Goal: Transaction & Acquisition: Download file/media

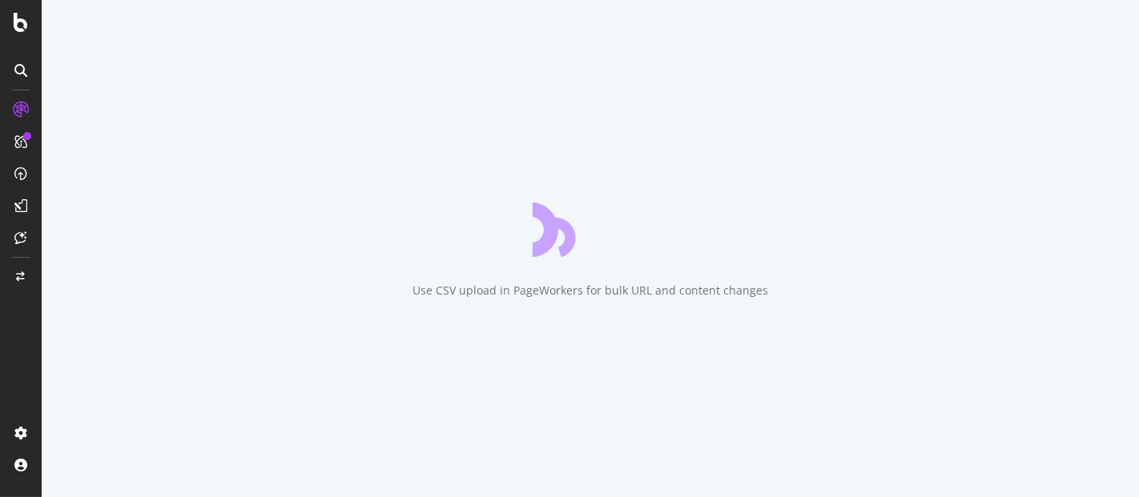
click at [9, 30] on div at bounding box center [21, 248] width 42 height 497
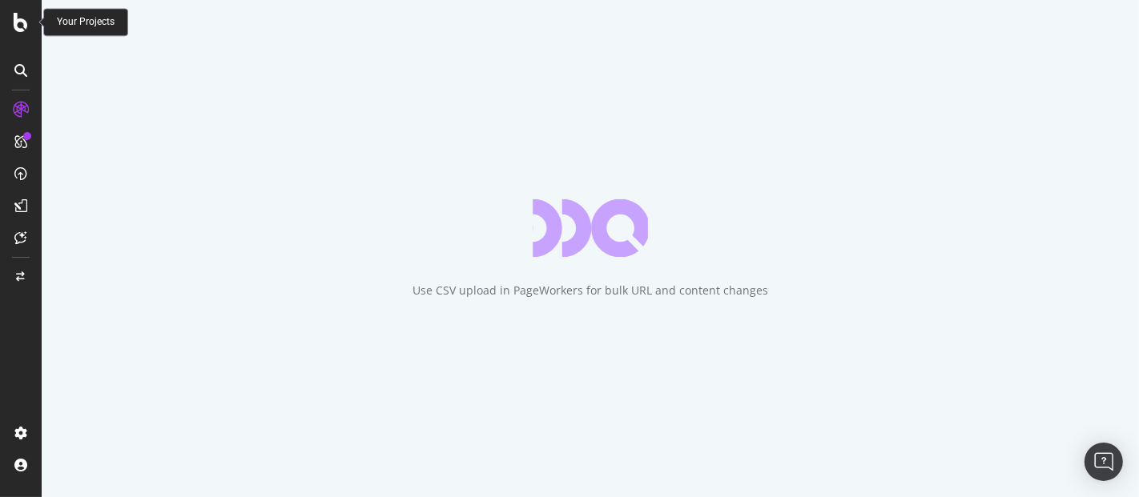
click at [18, 23] on icon at bounding box center [21, 22] width 14 height 19
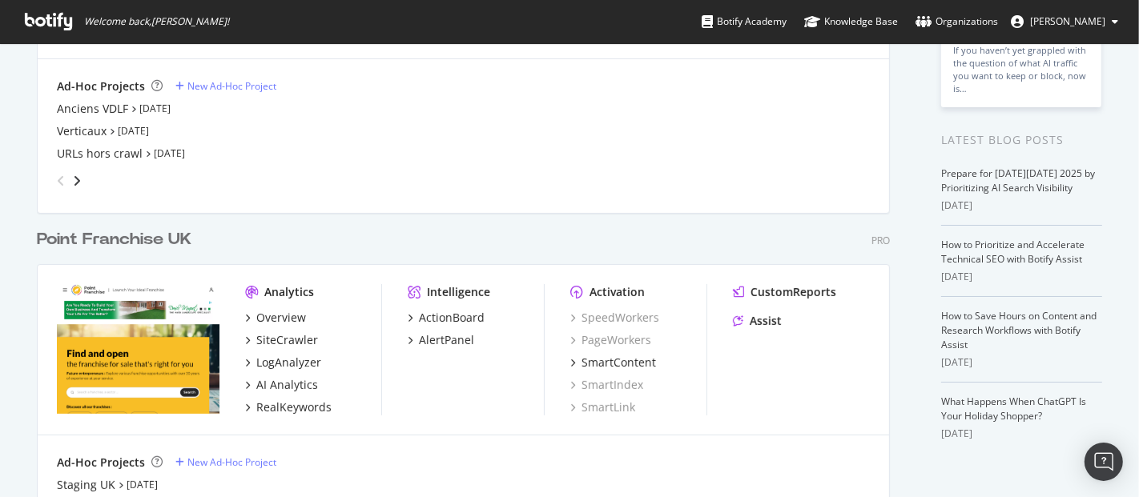
scroll to position [350, 0]
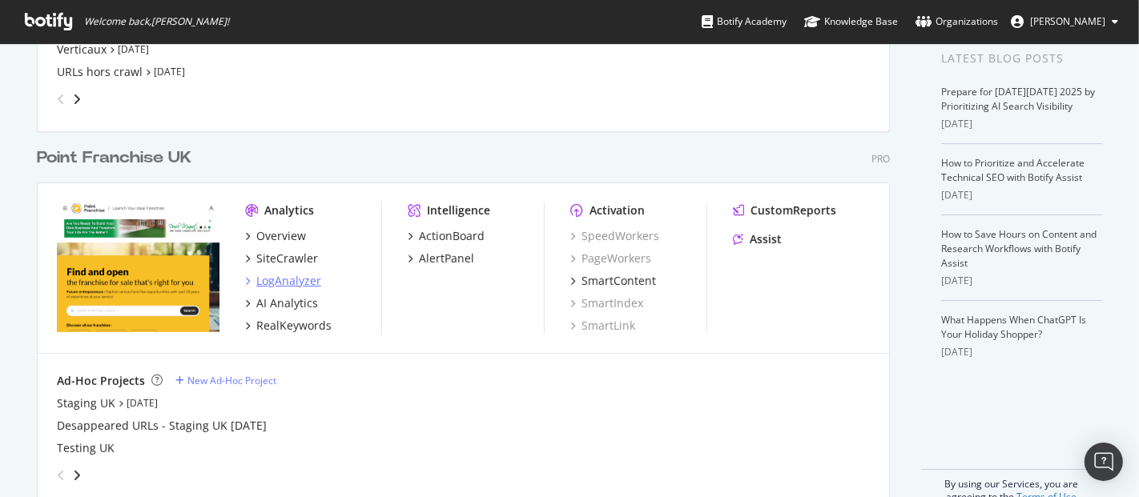
click at [303, 275] on div "LogAnalyzer" at bounding box center [288, 281] width 65 height 16
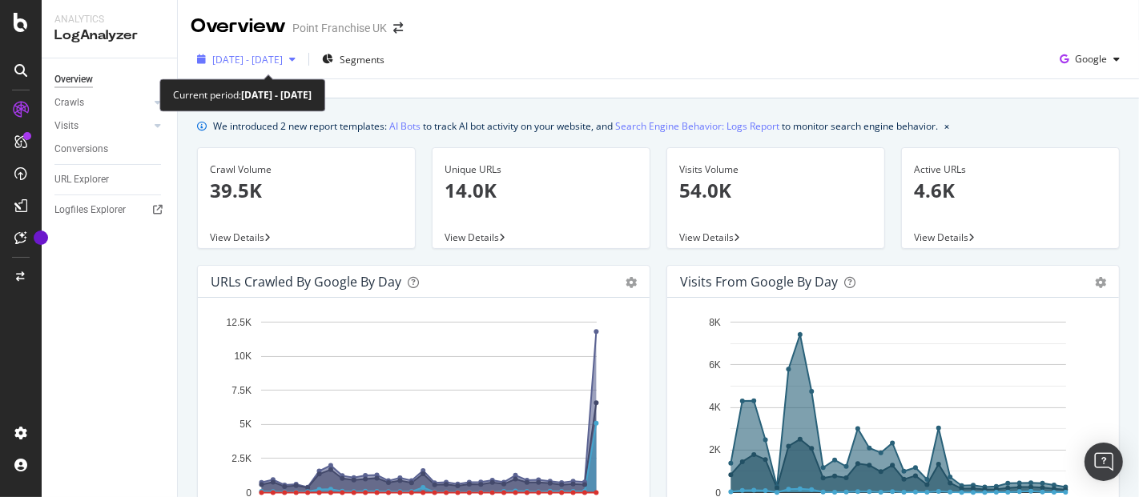
click at [302, 61] on div "button" at bounding box center [292, 59] width 19 height 10
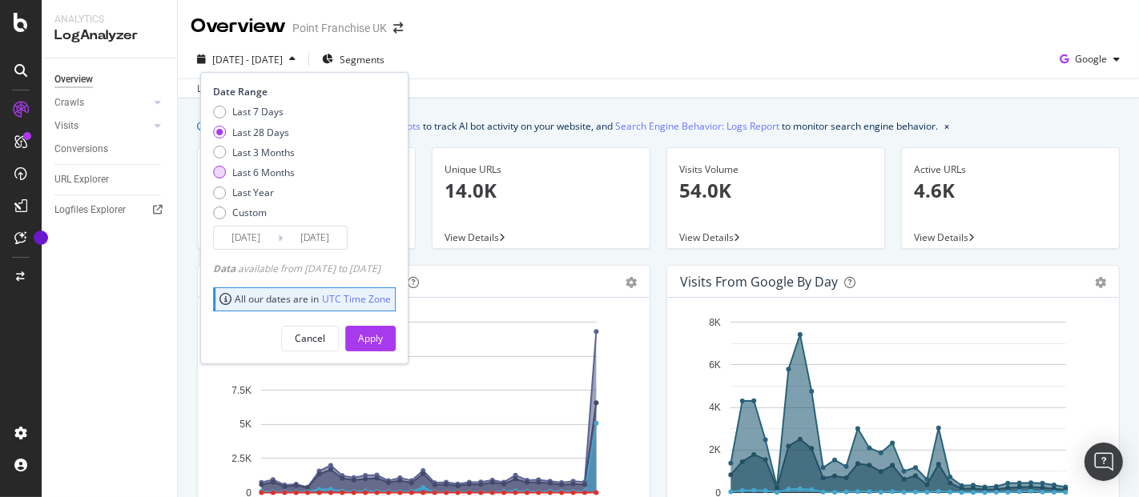
click at [274, 166] on div "Last 6 Months" at bounding box center [263, 173] width 62 height 14
type input "2025/04/12"
click at [396, 341] on button "Apply" at bounding box center [370, 339] width 50 height 26
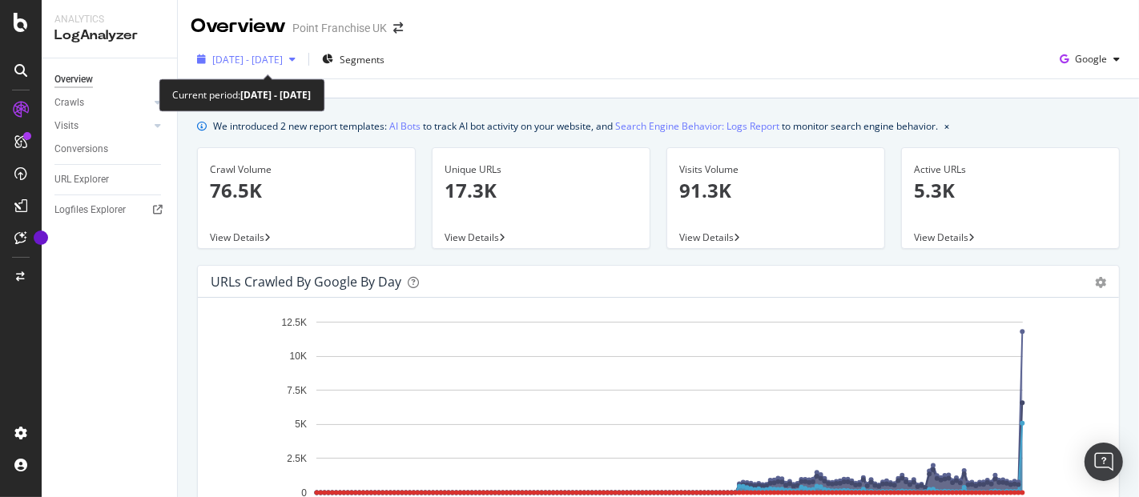
click at [302, 63] on div "button" at bounding box center [292, 59] width 19 height 10
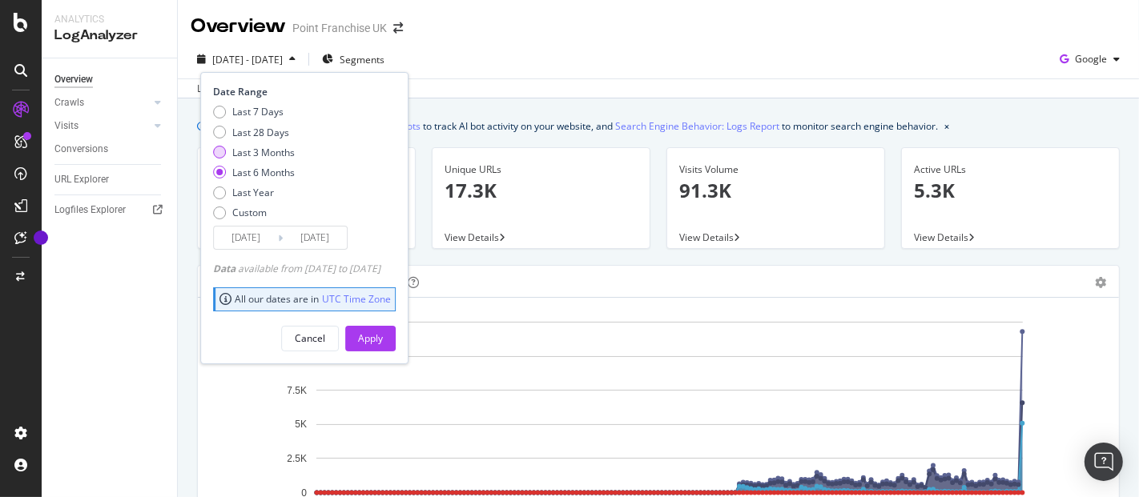
click at [272, 150] on div "Last 3 Months" at bounding box center [263, 153] width 62 height 14
type input "2025/07/12"
drag, startPoint x: 402, startPoint y: 354, endPoint x: 396, endPoint y: 339, distance: 16.5
click at [396, 339] on div "Date Range Last 7 Days Last 28 Days Last 3 Months Last 6 Months Last Year Custo…" at bounding box center [304, 217] width 208 height 291
click at [383, 339] on div "Apply" at bounding box center [370, 339] width 25 height 14
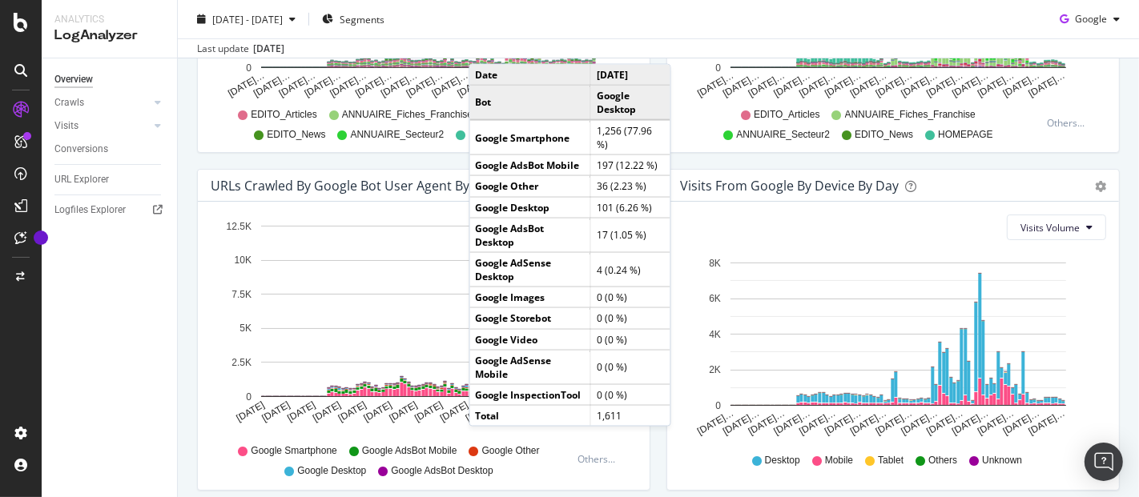
scroll to position [757, 0]
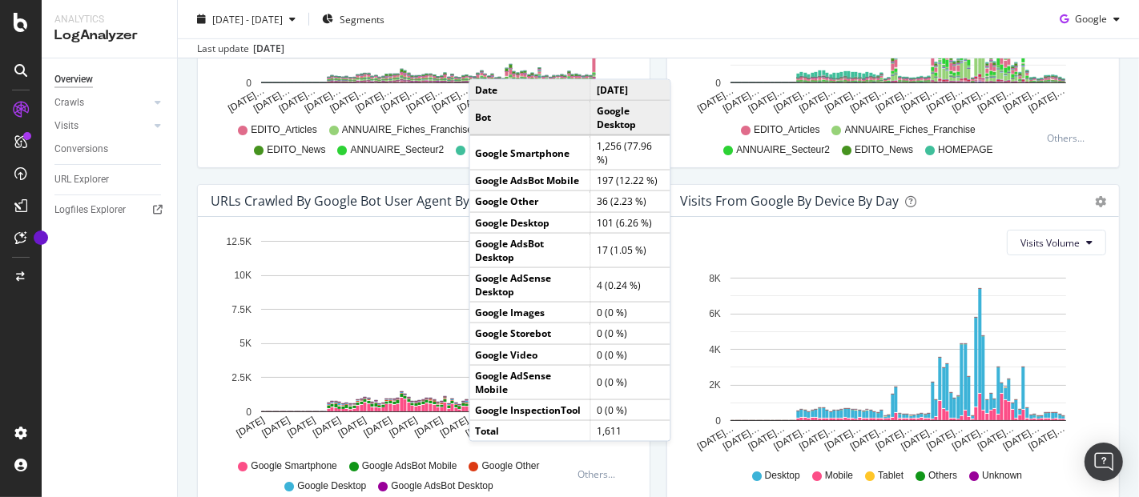
click at [1107, 275] on div "Visits From Google By Device By Day Timeline (by Value) Timeline (by Percentage…" at bounding box center [892, 353] width 469 height 338
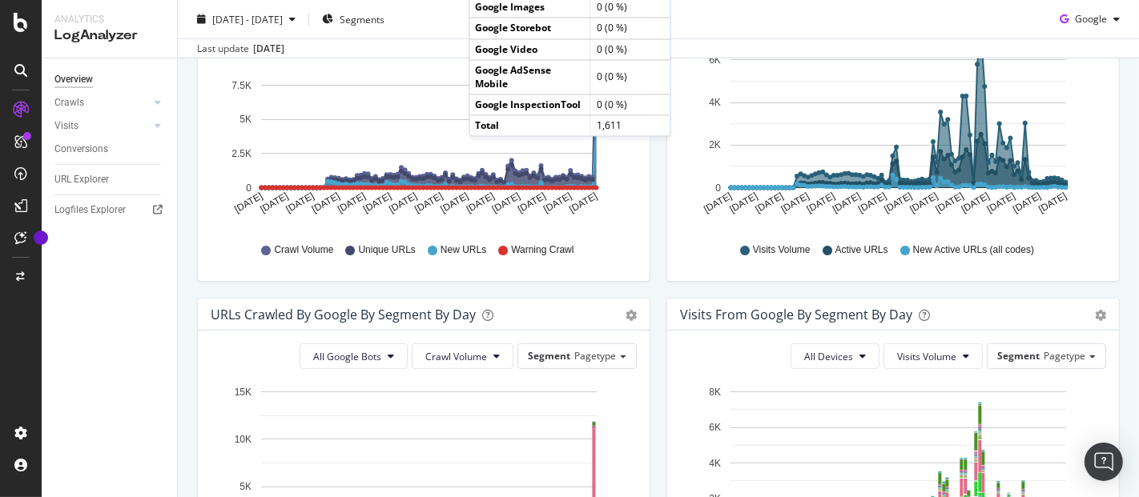
scroll to position [0, 0]
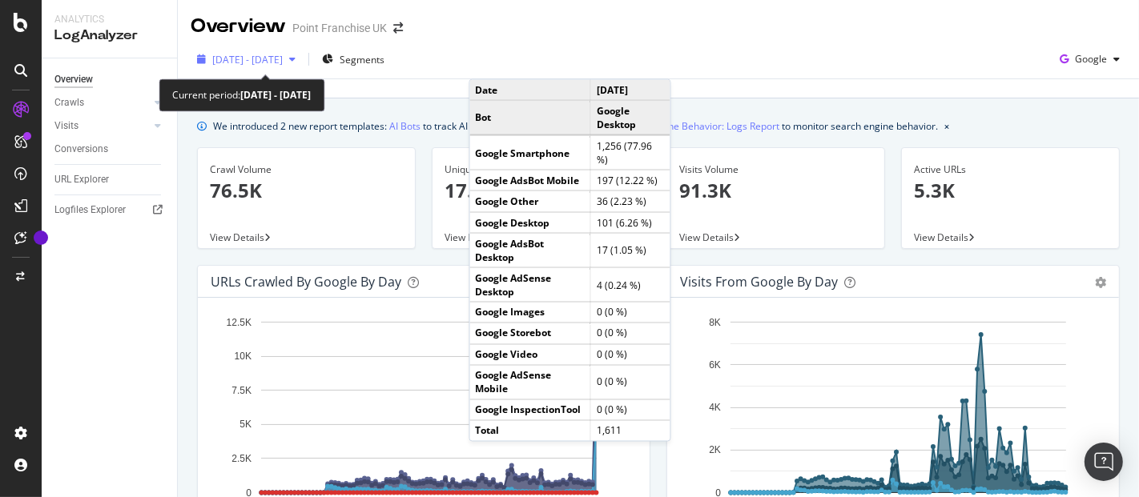
click at [295, 56] on icon "button" at bounding box center [292, 59] width 6 height 10
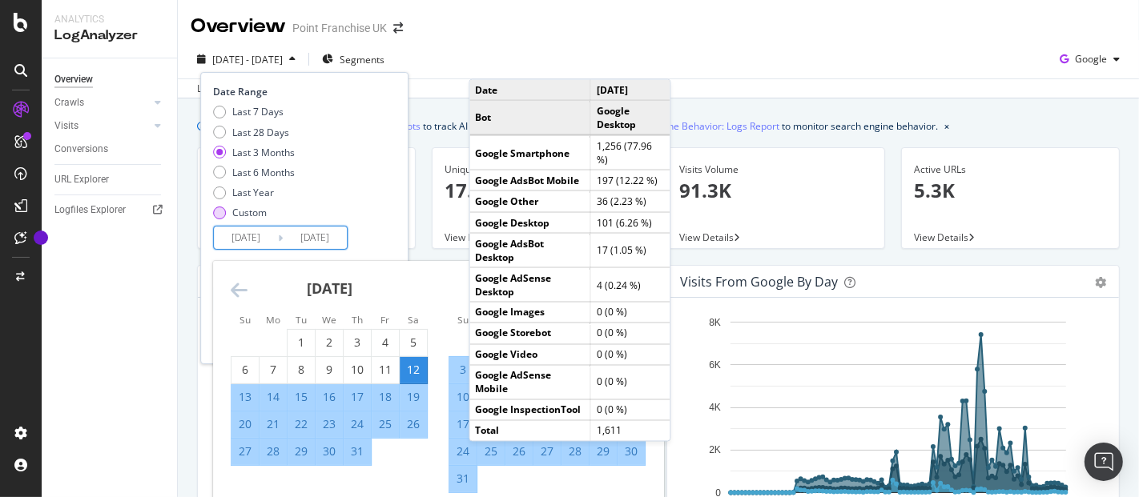
drag, startPoint x: 285, startPoint y: 233, endPoint x: 241, endPoint y: 218, distance: 46.6
click at [241, 218] on div "Date Range Last 7 Days Last 28 Days Last 3 Months Last 6 Months Last Year Custo…" at bounding box center [302, 167] width 179 height 165
click at [241, 218] on div "Custom" at bounding box center [249, 213] width 34 height 14
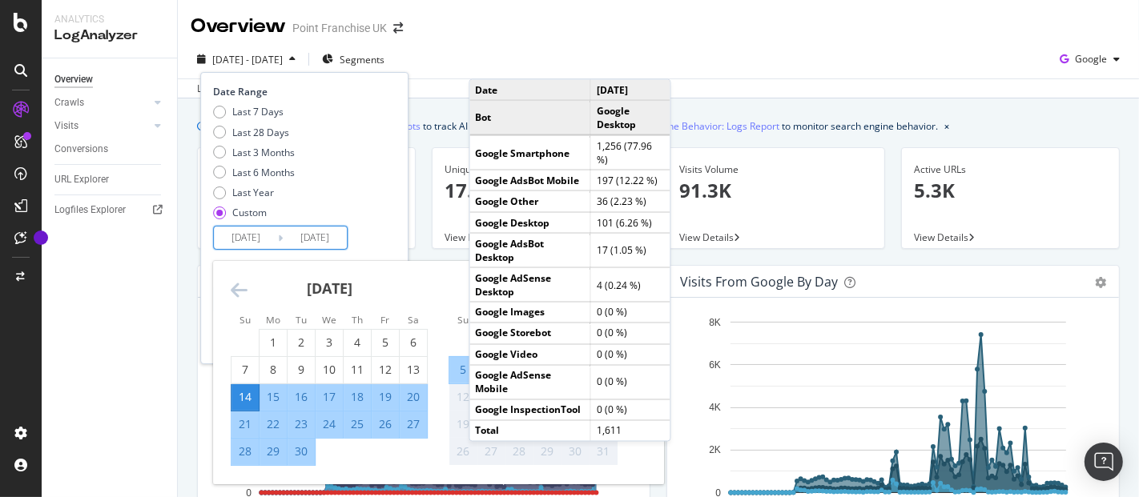
click at [274, 242] on input "2025/09/14" at bounding box center [246, 238] width 64 height 22
click at [233, 293] on icon "Move backward to switch to the previous month." at bounding box center [239, 289] width 17 height 19
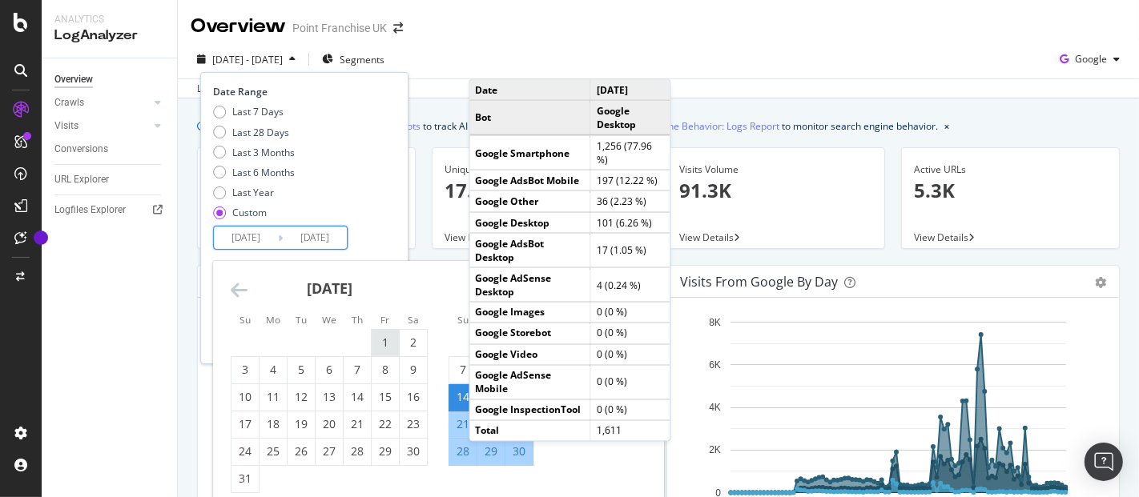
click at [380, 345] on div "1" at bounding box center [385, 343] width 27 height 16
type input "[DATE]"
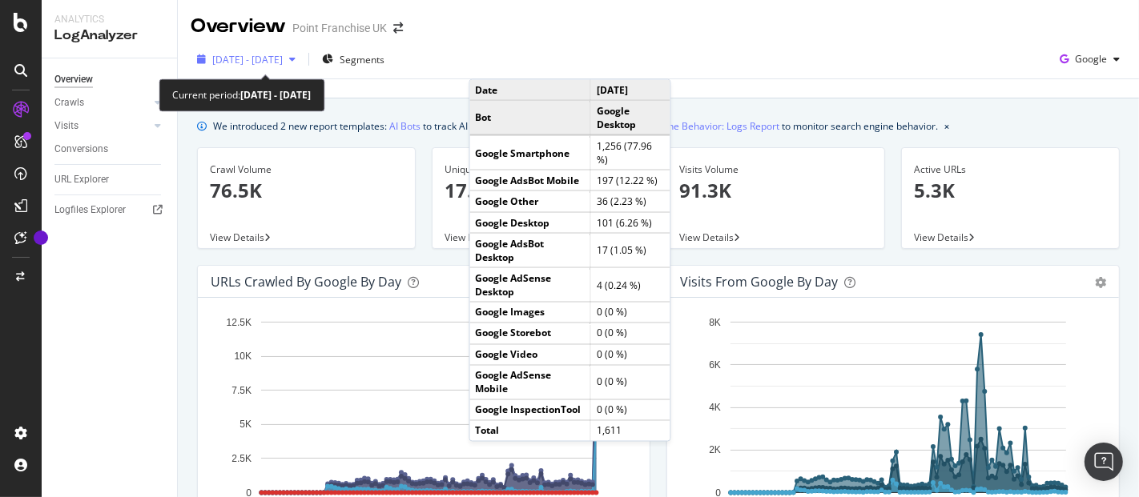
click at [302, 66] on div "2025 Jul. 12th - Oct. 11th" at bounding box center [246, 59] width 111 height 24
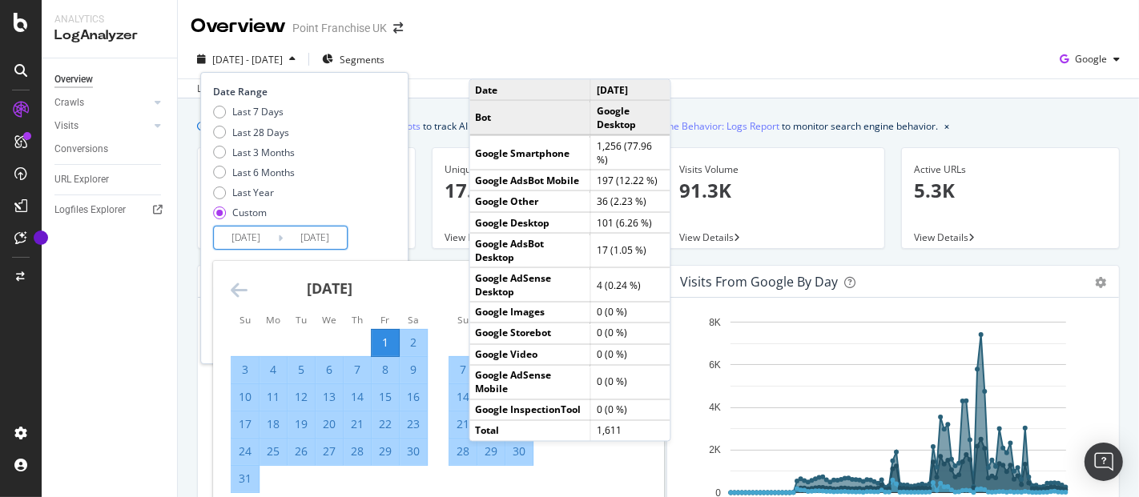
click at [257, 240] on input "[DATE]" at bounding box center [246, 238] width 64 height 22
click at [380, 331] on div "1" at bounding box center [385, 343] width 27 height 26
click at [336, 239] on input "[DATE]" at bounding box center [315, 238] width 64 height 22
click at [402, 255] on div "Date Range Last 7 Days Last 28 Days Last 3 Months Last 6 Months Last Year Custo…" at bounding box center [304, 217] width 208 height 291
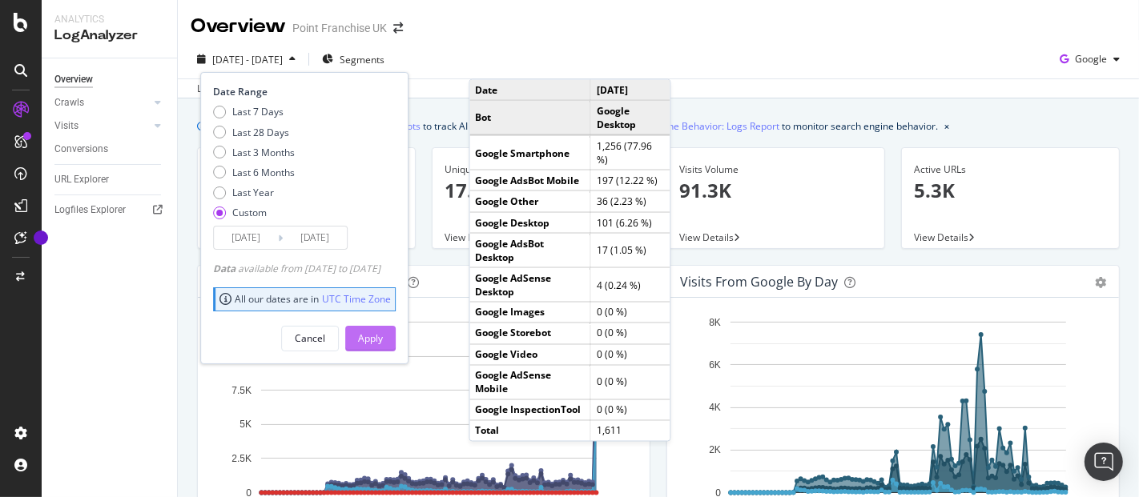
click at [383, 332] on div "Apply" at bounding box center [370, 339] width 25 height 14
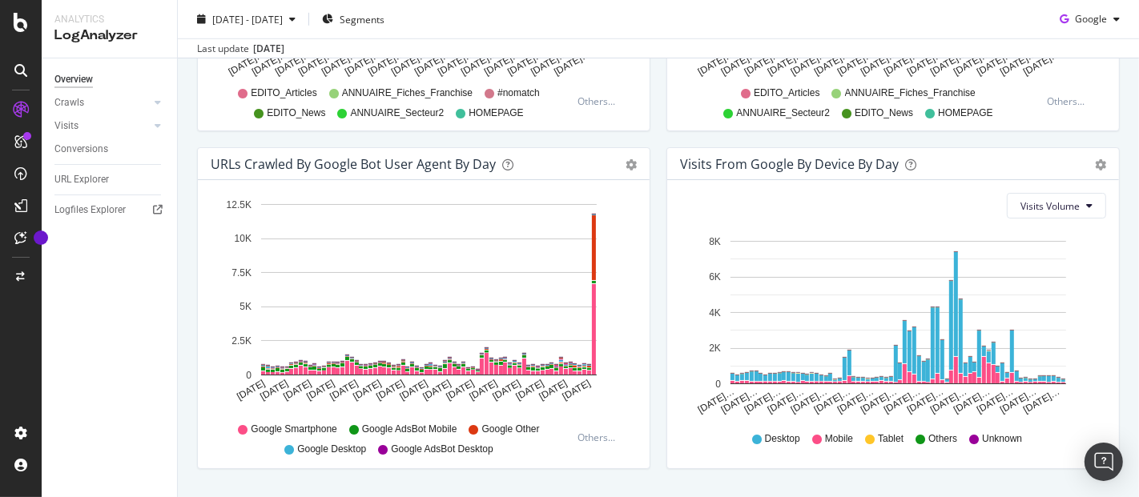
scroll to position [835, 0]
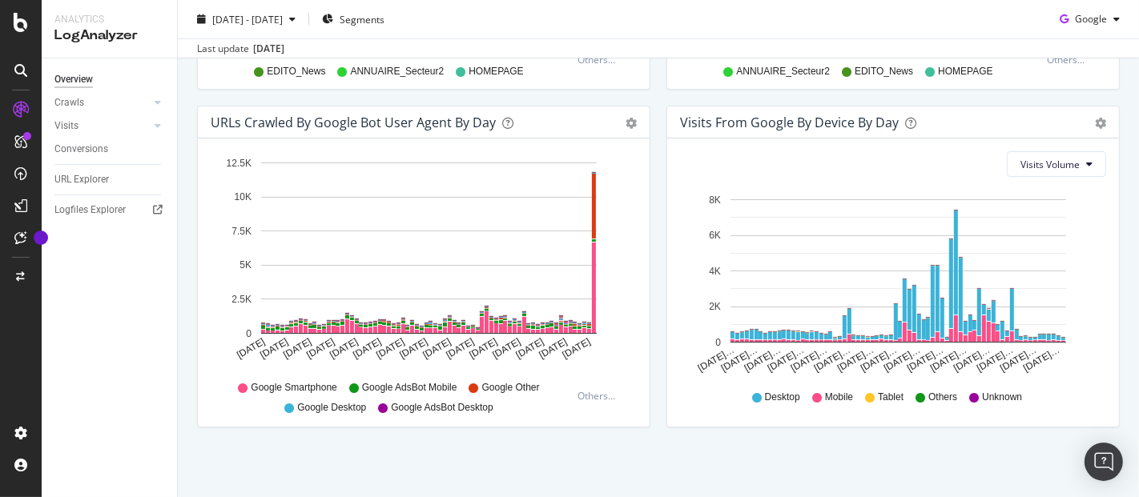
drag, startPoint x: 1137, startPoint y: 315, endPoint x: 637, endPoint y: 319, distance: 499.7
click at [637, 319] on div "Hold CTRL while clicking to filter the report. Aug 01 2025 Aug 06 2025 Aug 11 2…" at bounding box center [424, 283] width 452 height 288
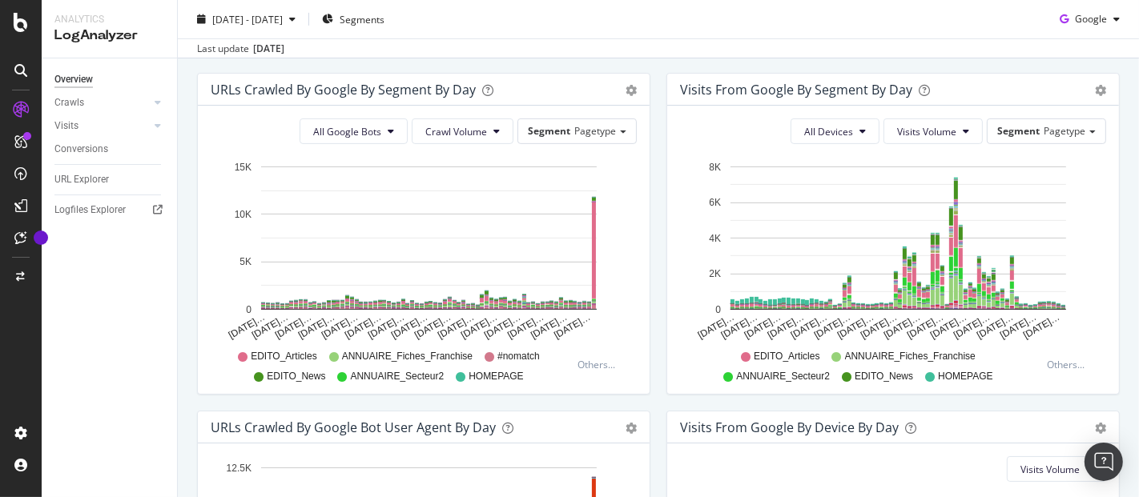
scroll to position [208, 0]
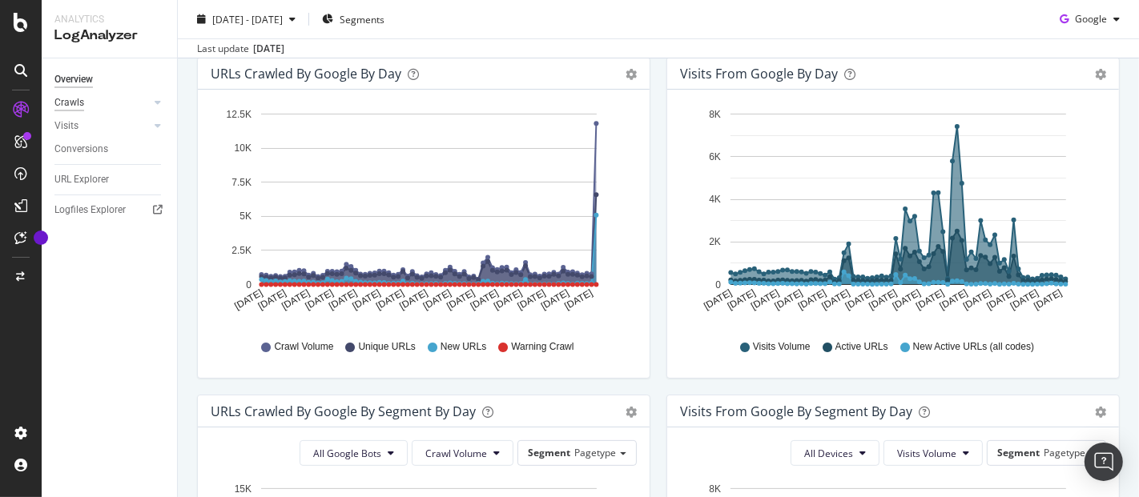
click at [74, 111] on div "Crawls" at bounding box center [69, 102] width 30 height 17
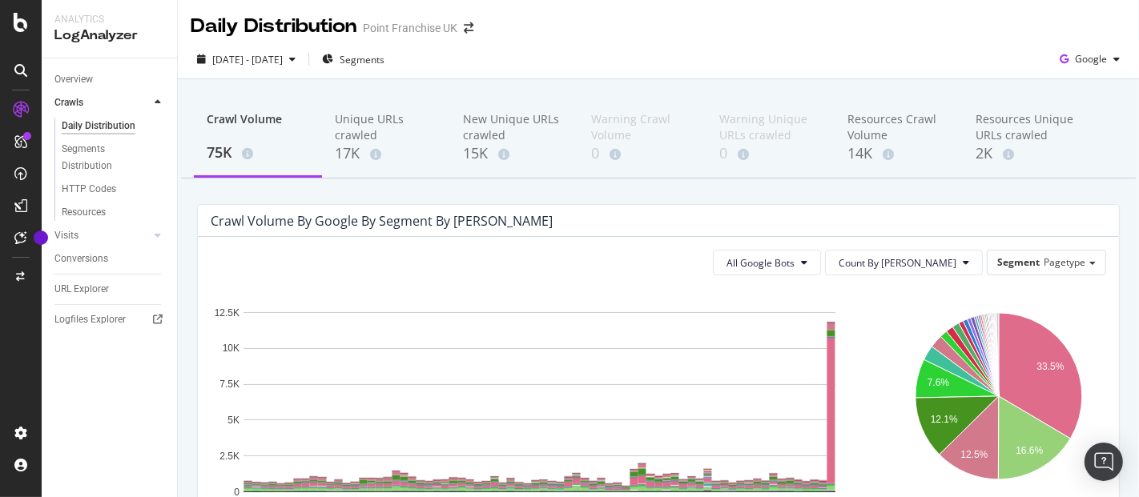
drag, startPoint x: 1135, startPoint y: 108, endPoint x: 754, endPoint y: 182, distance: 387.4
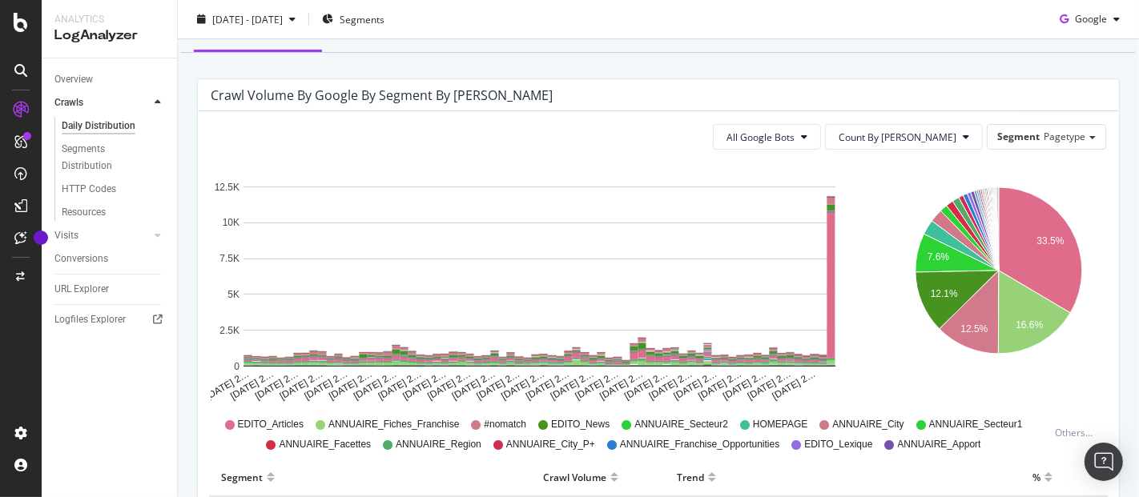
scroll to position [101, 0]
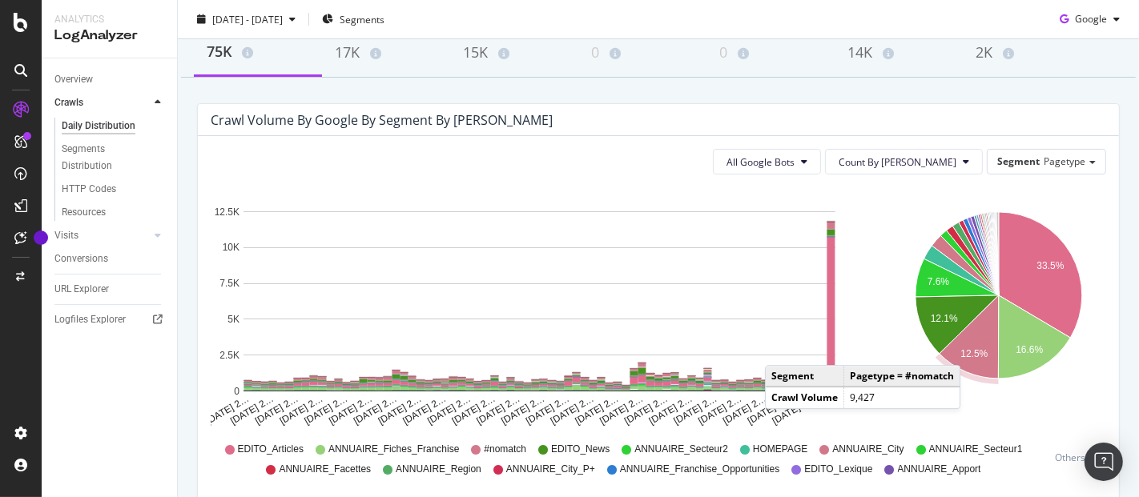
click at [963, 348] on text "12.5%" at bounding box center [973, 353] width 27 height 11
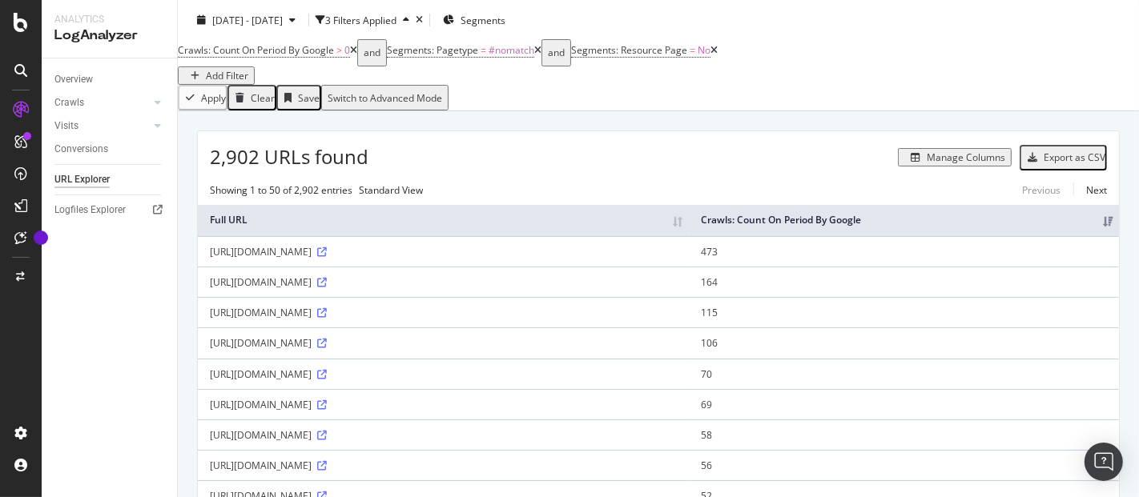
scroll to position [66, 0]
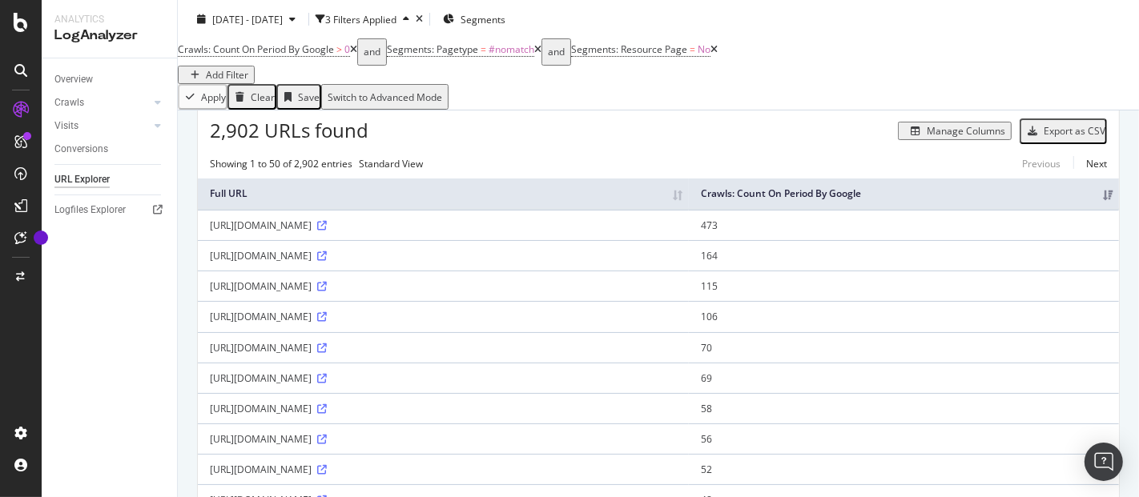
click at [1071, 126] on div "Export as CSV" at bounding box center [1074, 131] width 62 height 14
click at [1052, 129] on div "Export as CSV" at bounding box center [1074, 131] width 62 height 14
click at [1063, 129] on div "Export as CSV" at bounding box center [1074, 131] width 62 height 14
click at [327, 322] on icon at bounding box center [322, 317] width 10 height 10
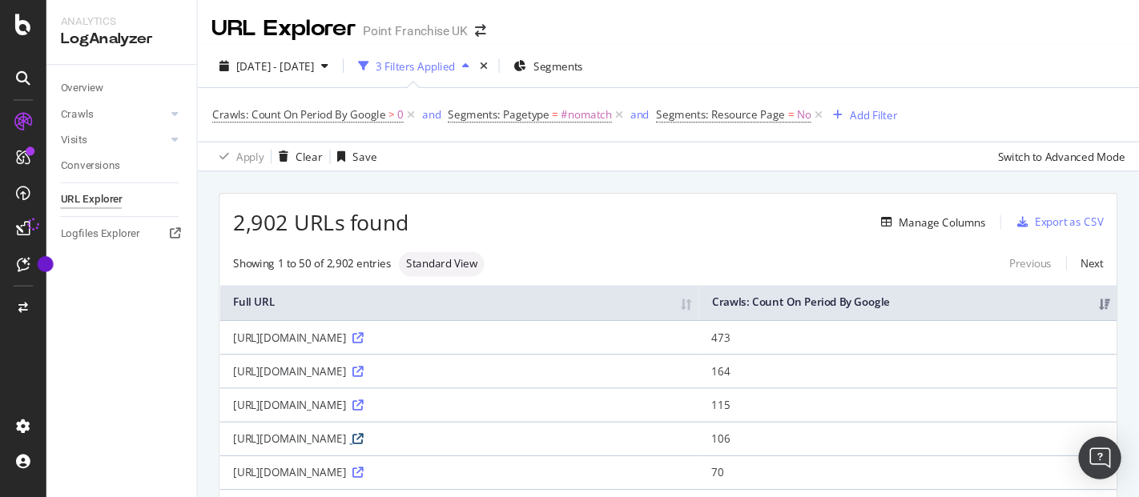
scroll to position [66, 0]
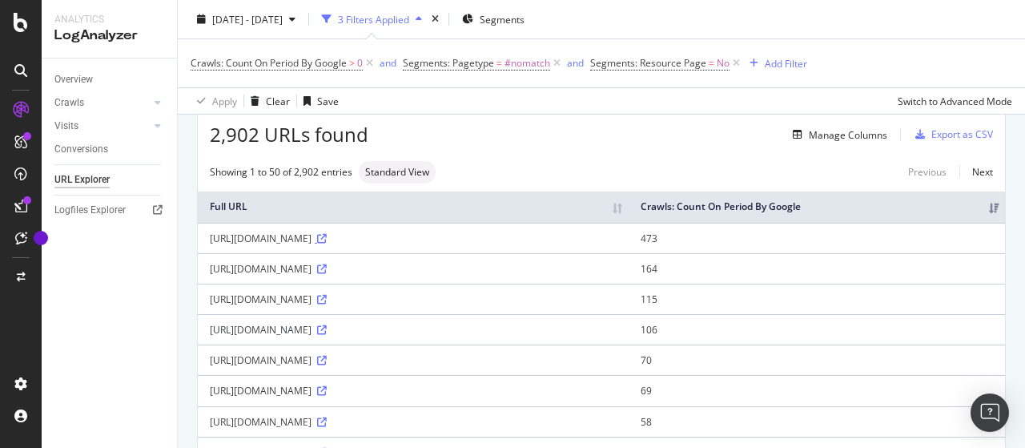
click at [327, 243] on icon at bounding box center [322, 239] width 10 height 10
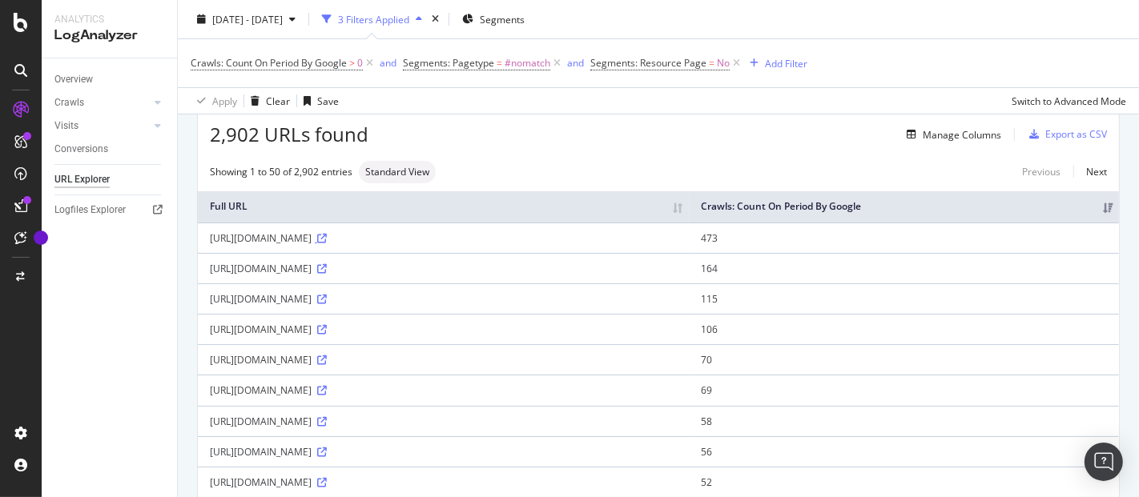
click at [327, 243] on icon at bounding box center [322, 239] width 10 height 10
click at [327, 425] on icon at bounding box center [322, 422] width 10 height 10
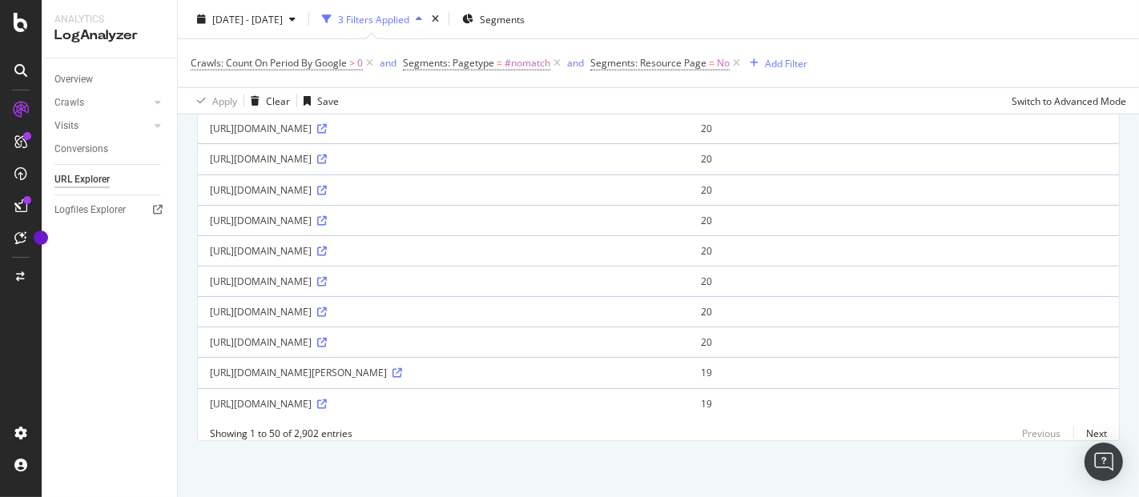
scroll to position [1437, 0]
click at [551, 67] on icon at bounding box center [557, 63] width 14 height 16
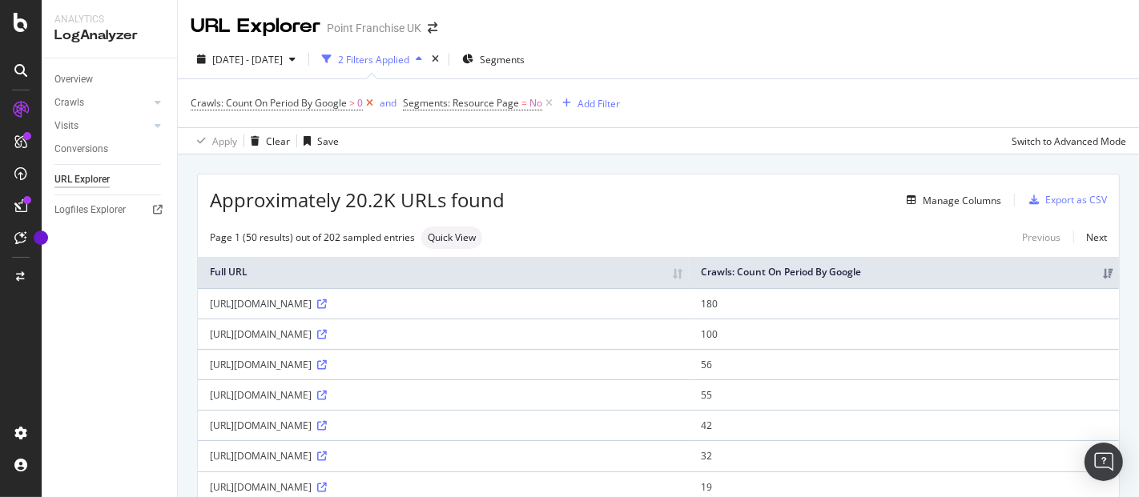
click at [369, 98] on icon at bounding box center [370, 103] width 14 height 16
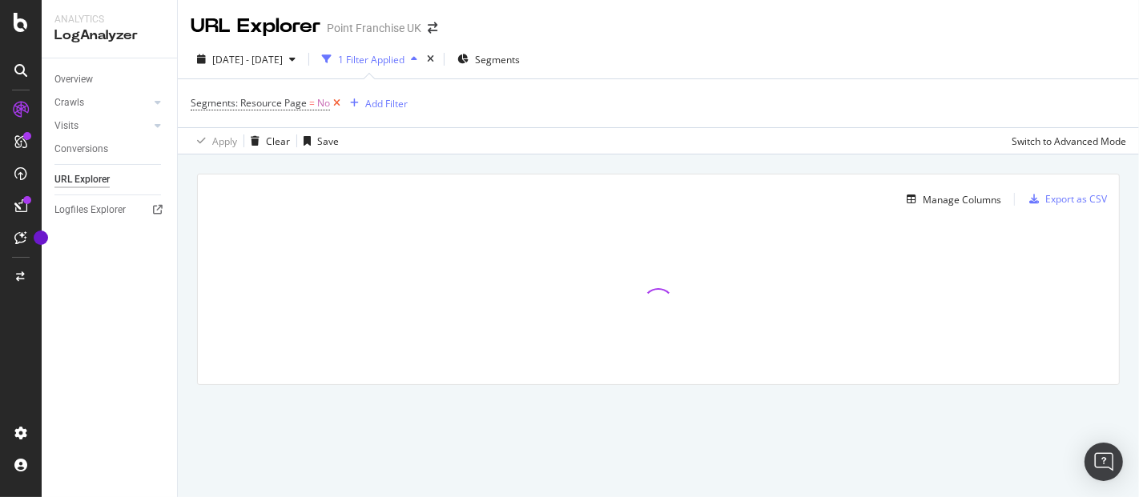
click at [336, 103] on icon at bounding box center [337, 103] width 14 height 16
click at [336, 103] on div "Add Filter" at bounding box center [658, 102] width 935 height 46
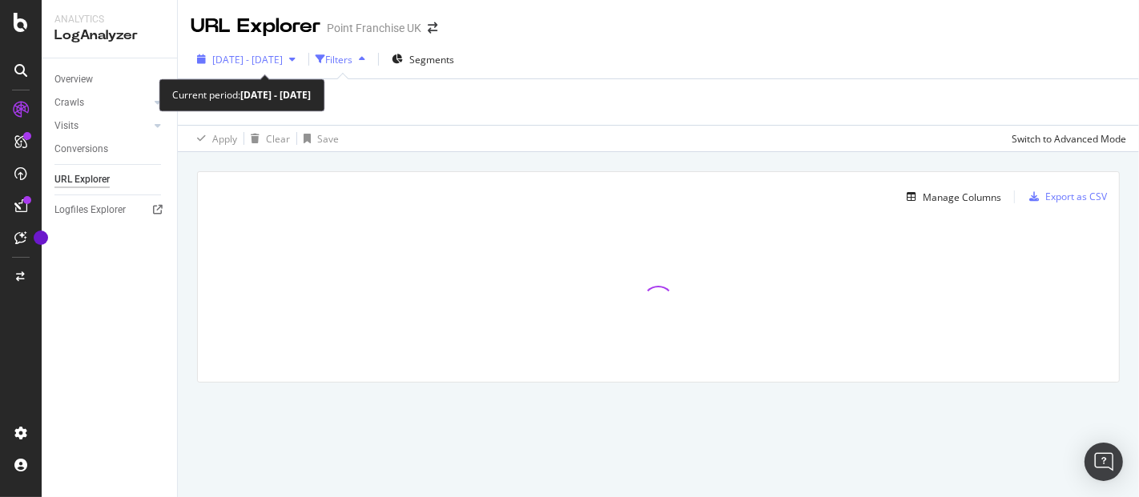
click at [302, 60] on div "button" at bounding box center [292, 59] width 19 height 10
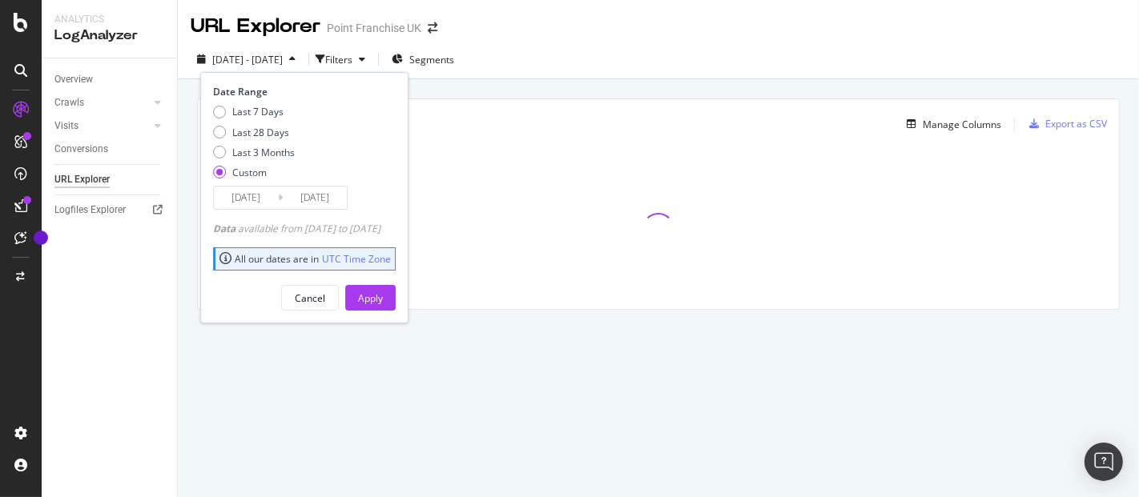
click at [274, 198] on input "[DATE]" at bounding box center [246, 198] width 64 height 22
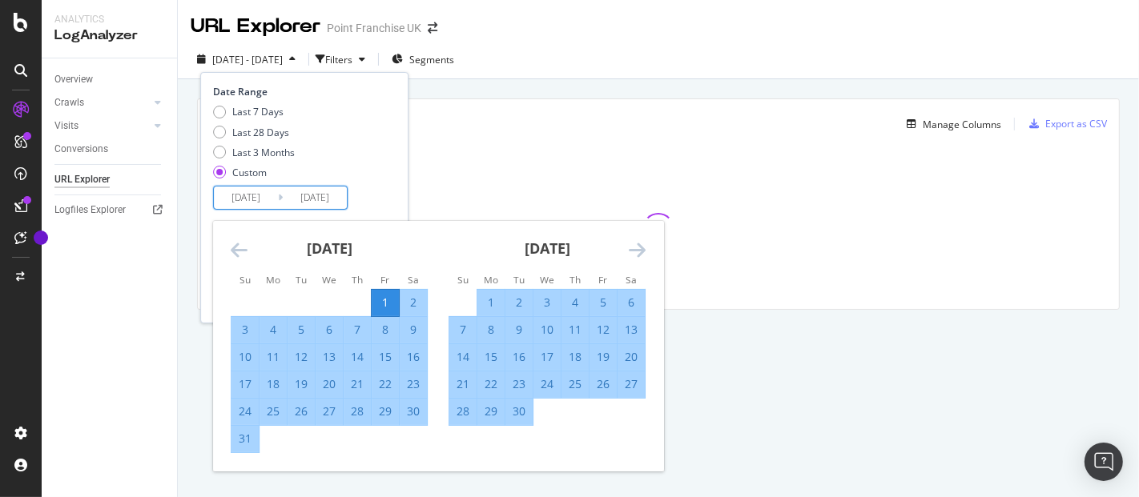
click at [492, 299] on div "1" at bounding box center [490, 303] width 27 height 16
type input "[DATE]"
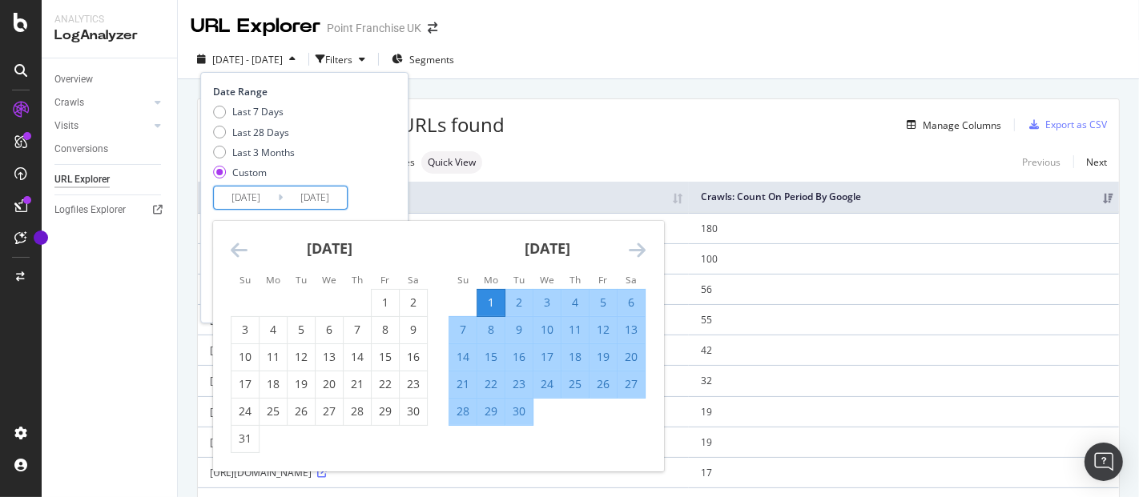
click at [522, 414] on div "30" at bounding box center [518, 412] width 27 height 16
type input "[DATE]"
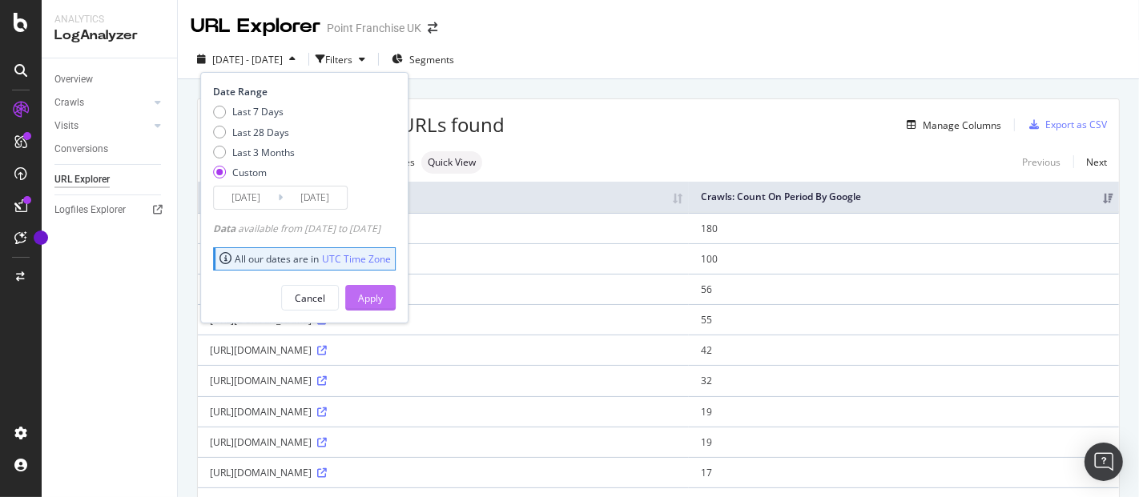
click at [380, 304] on button "Apply" at bounding box center [370, 298] width 50 height 26
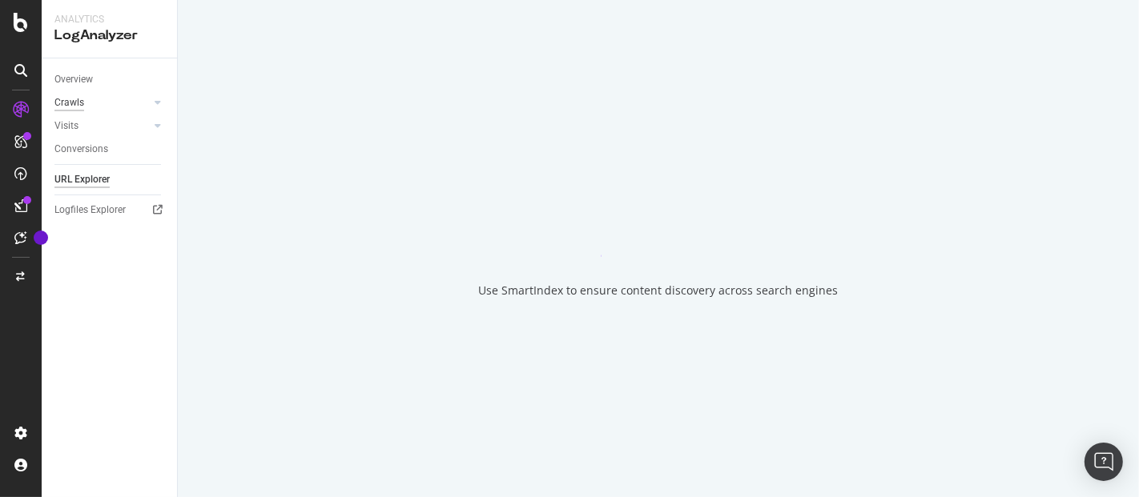
click at [73, 107] on div "Crawls" at bounding box center [69, 102] width 30 height 17
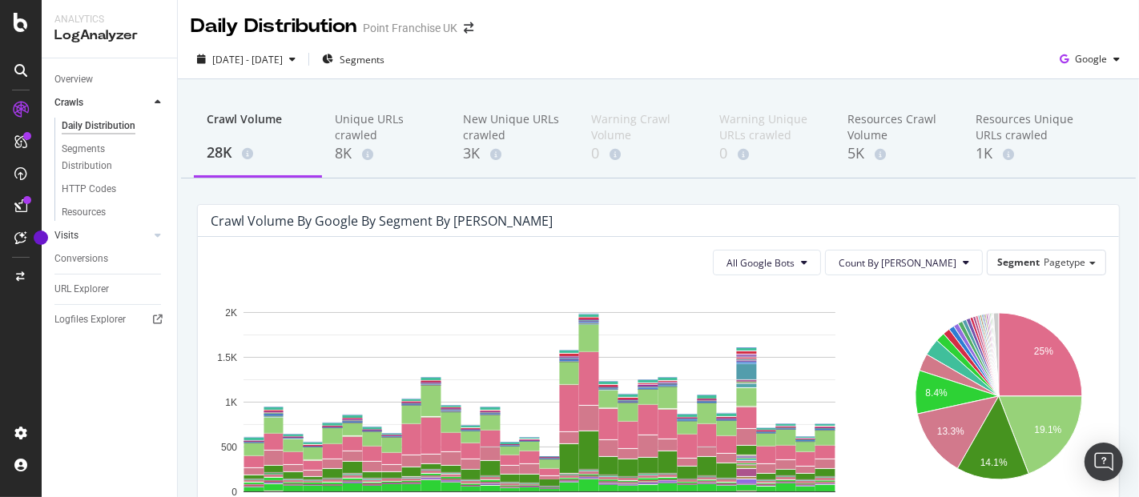
click at [85, 238] on link "Visits" at bounding box center [101, 235] width 95 height 17
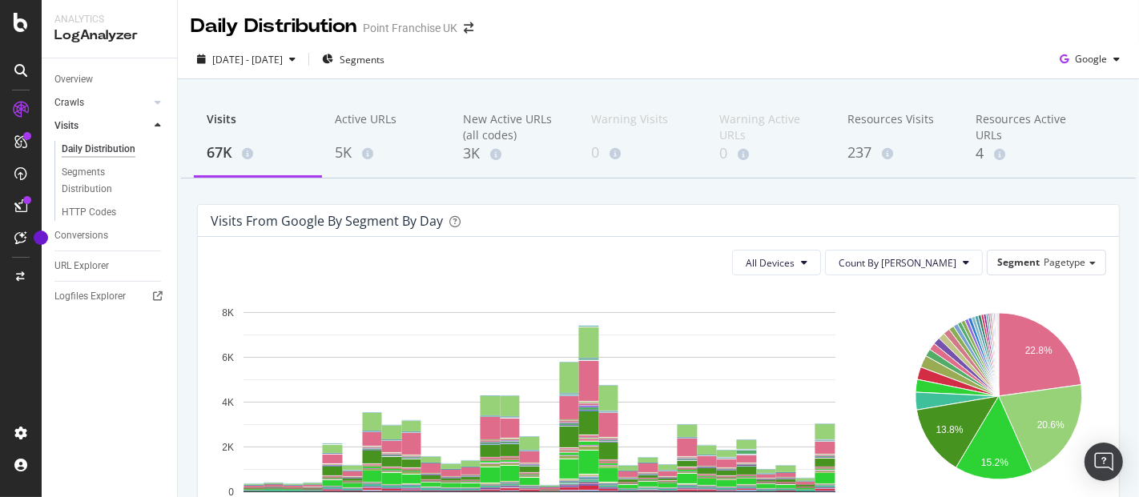
click at [96, 95] on link "Crawls" at bounding box center [101, 102] width 95 height 17
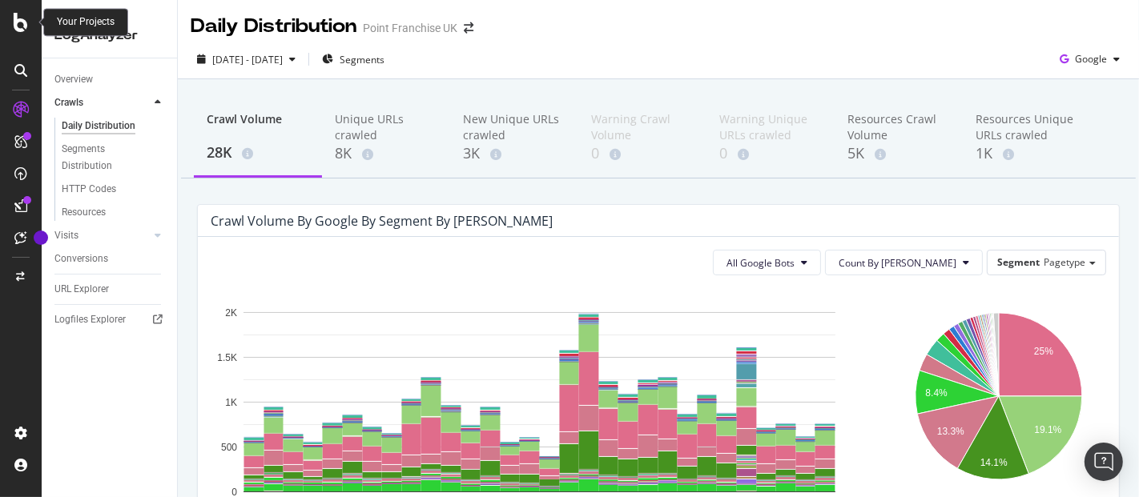
click at [23, 22] on icon at bounding box center [21, 22] width 14 height 19
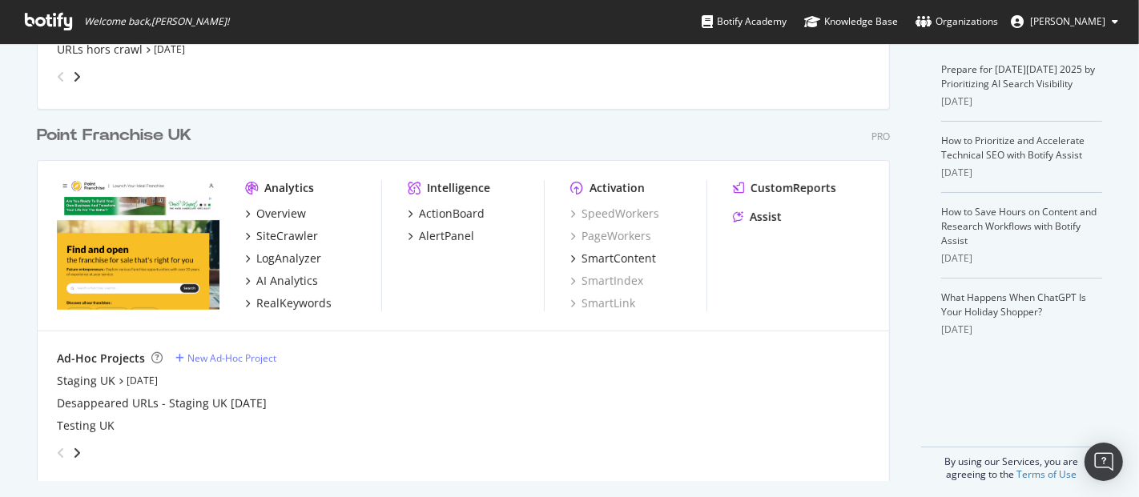
scroll to position [381, 0]
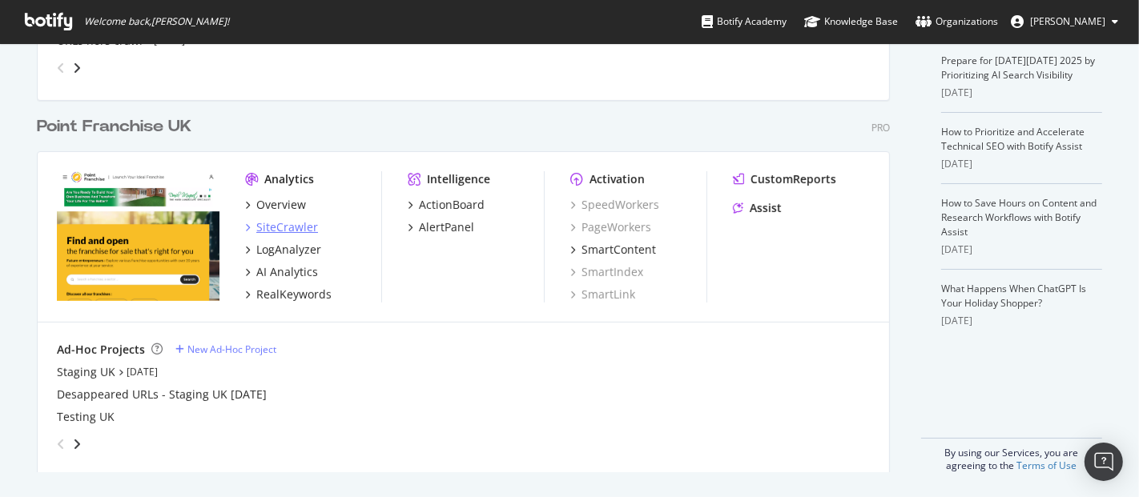
click at [295, 222] on div "SiteCrawler" at bounding box center [287, 227] width 62 height 16
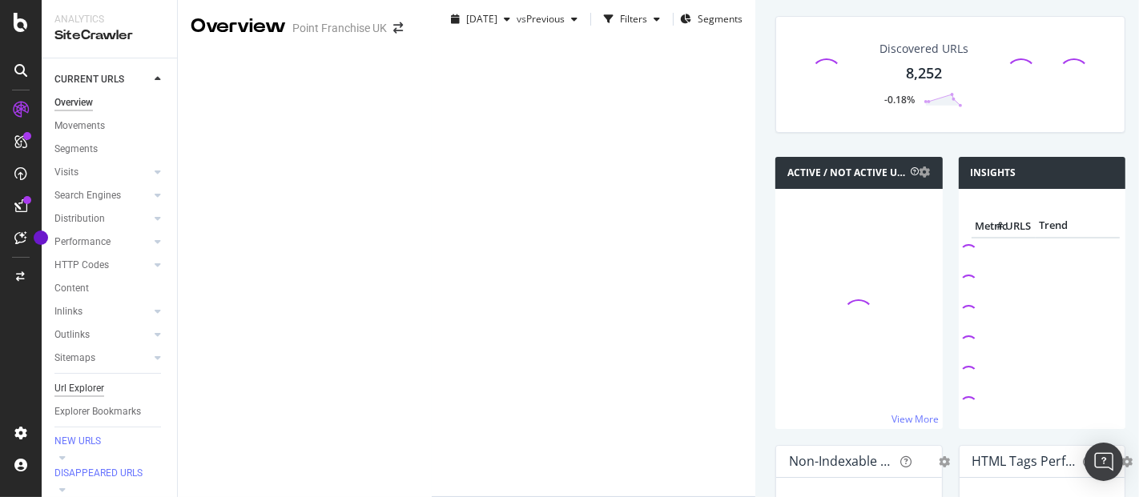
click at [83, 380] on div "Url Explorer" at bounding box center [79, 388] width 50 height 17
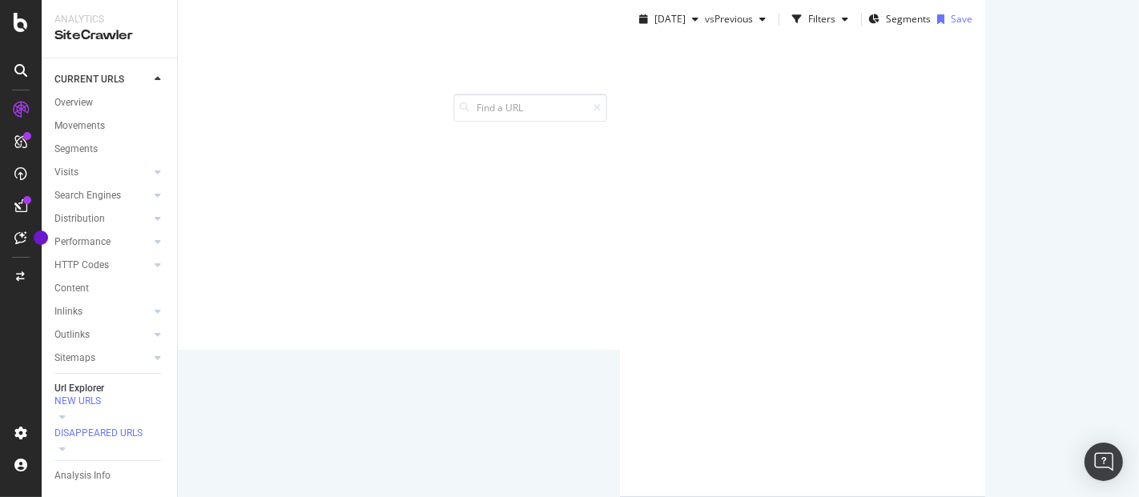
scroll to position [188, 0]
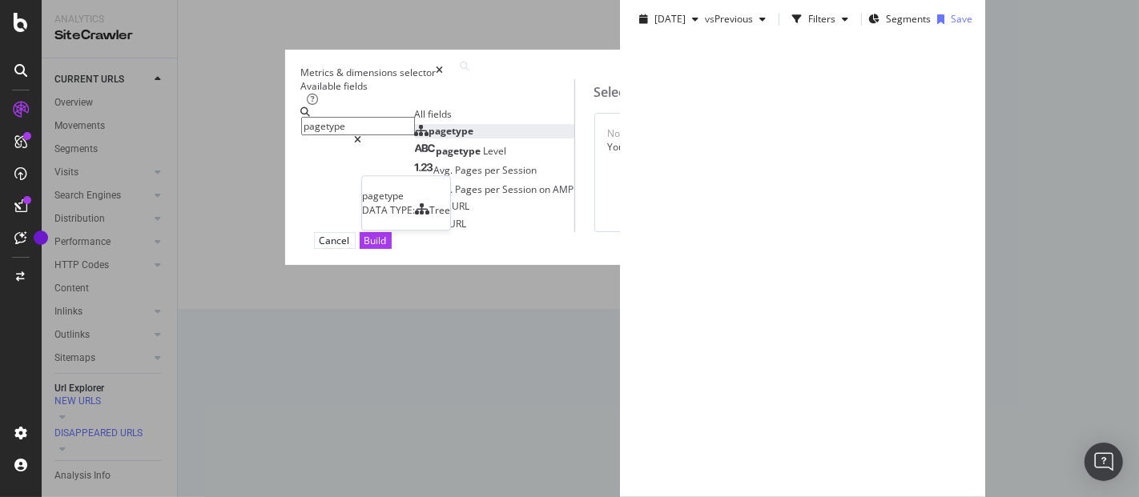
type input "pagetype"
click at [415, 138] on div "pagetype" at bounding box center [444, 131] width 59 height 14
click at [387, 247] on div "Build" at bounding box center [375, 241] width 22 height 14
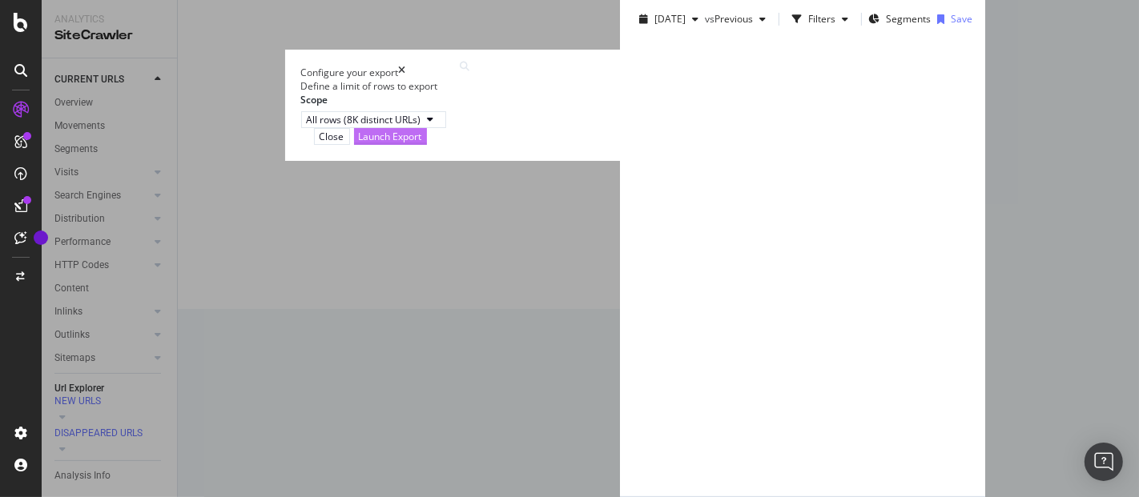
click at [422, 144] on div "Launch Export" at bounding box center [390, 136] width 63 height 15
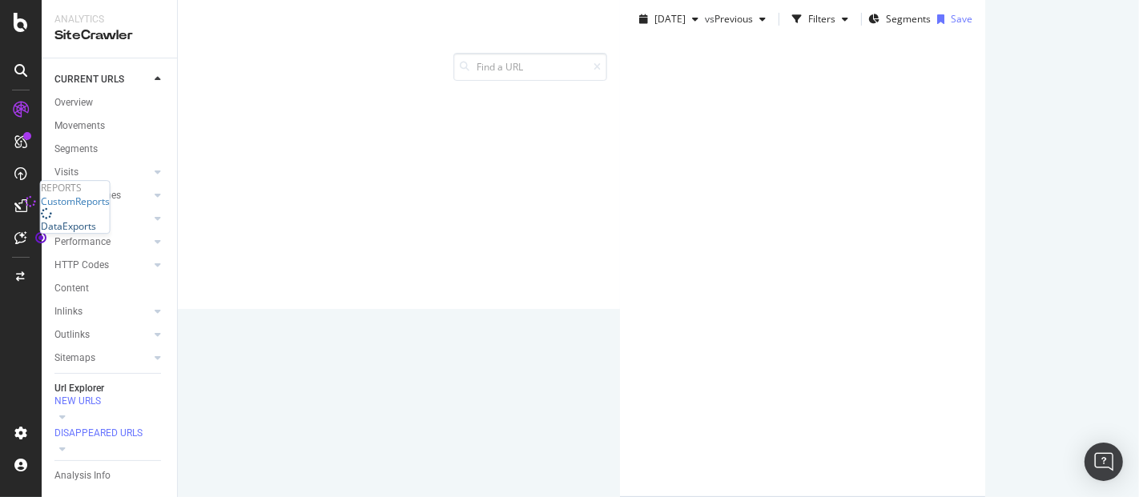
click at [70, 233] on div "DataExports" at bounding box center [68, 226] width 55 height 14
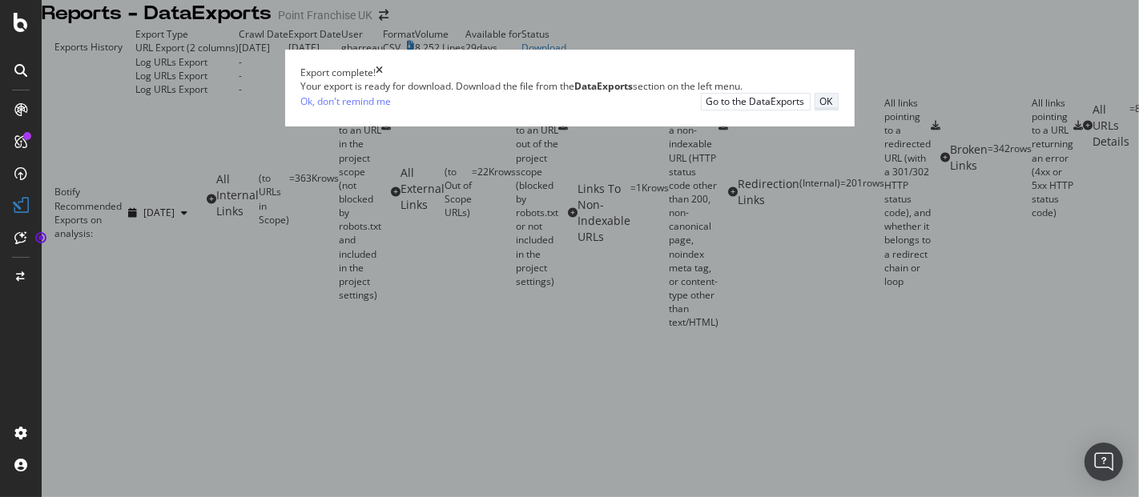
click at [833, 108] on div "OK" at bounding box center [826, 101] width 13 height 14
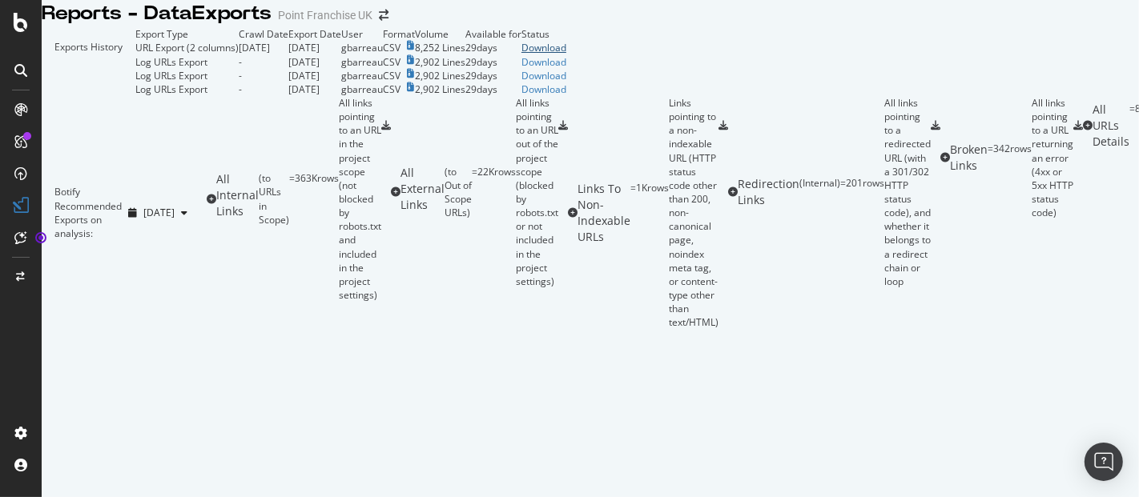
click at [566, 54] on div "Download" at bounding box center [543, 48] width 45 height 14
